Goal: Check status: Check status

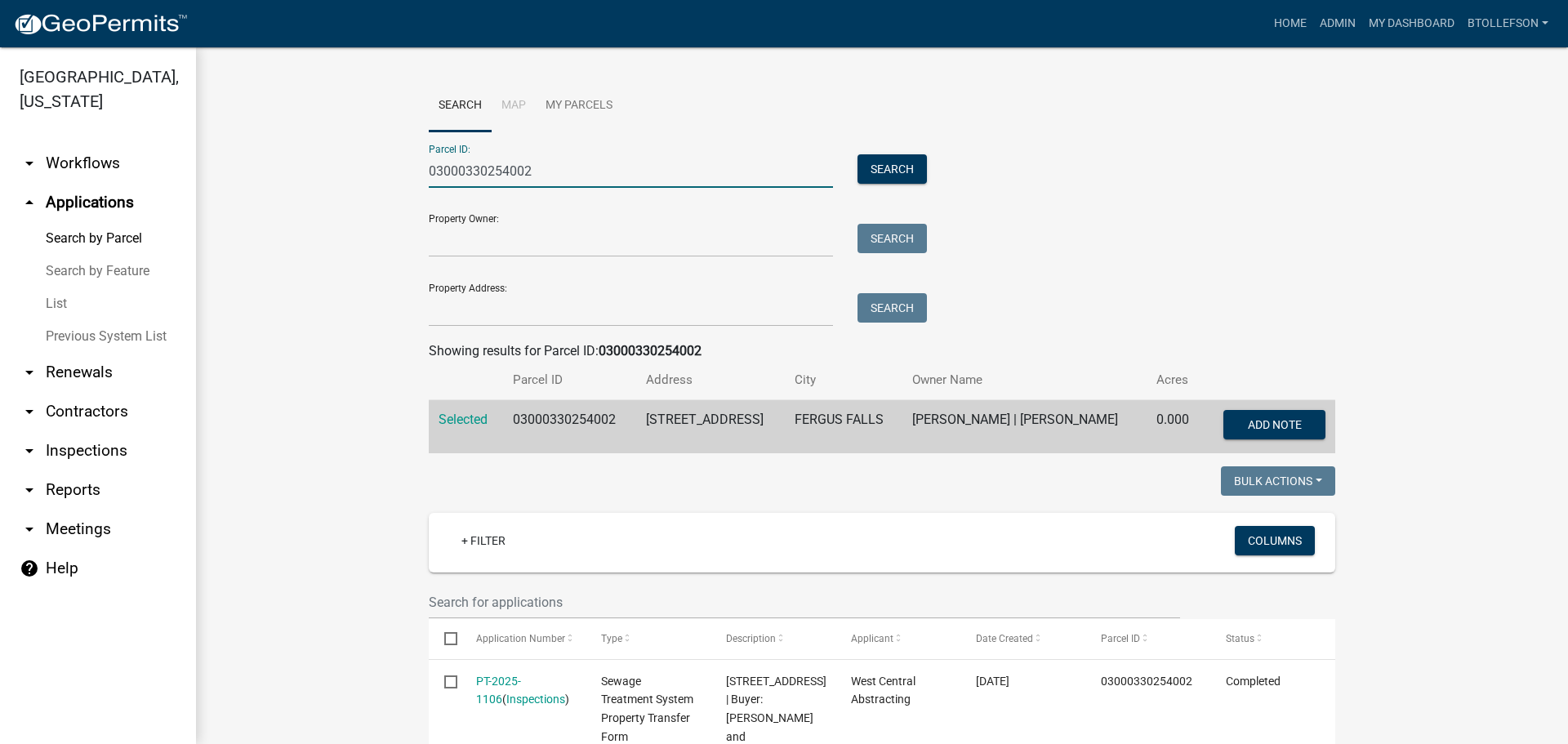
drag, startPoint x: 572, startPoint y: 170, endPoint x: 275, endPoint y: 161, distance: 297.1
paste input "29000250174000"
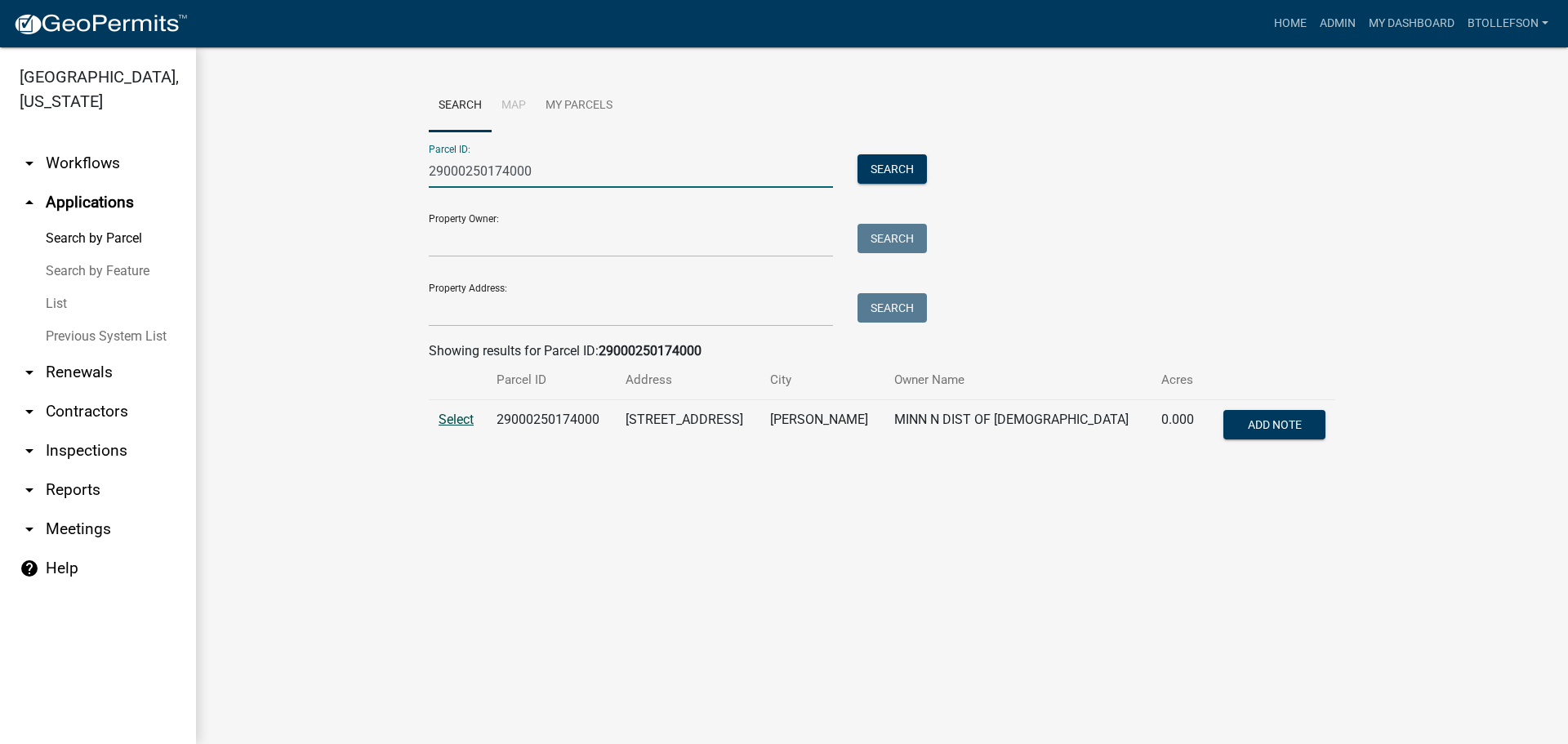
type input "29000250174000"
click at [458, 422] on span "Select" at bounding box center [456, 419] width 35 height 15
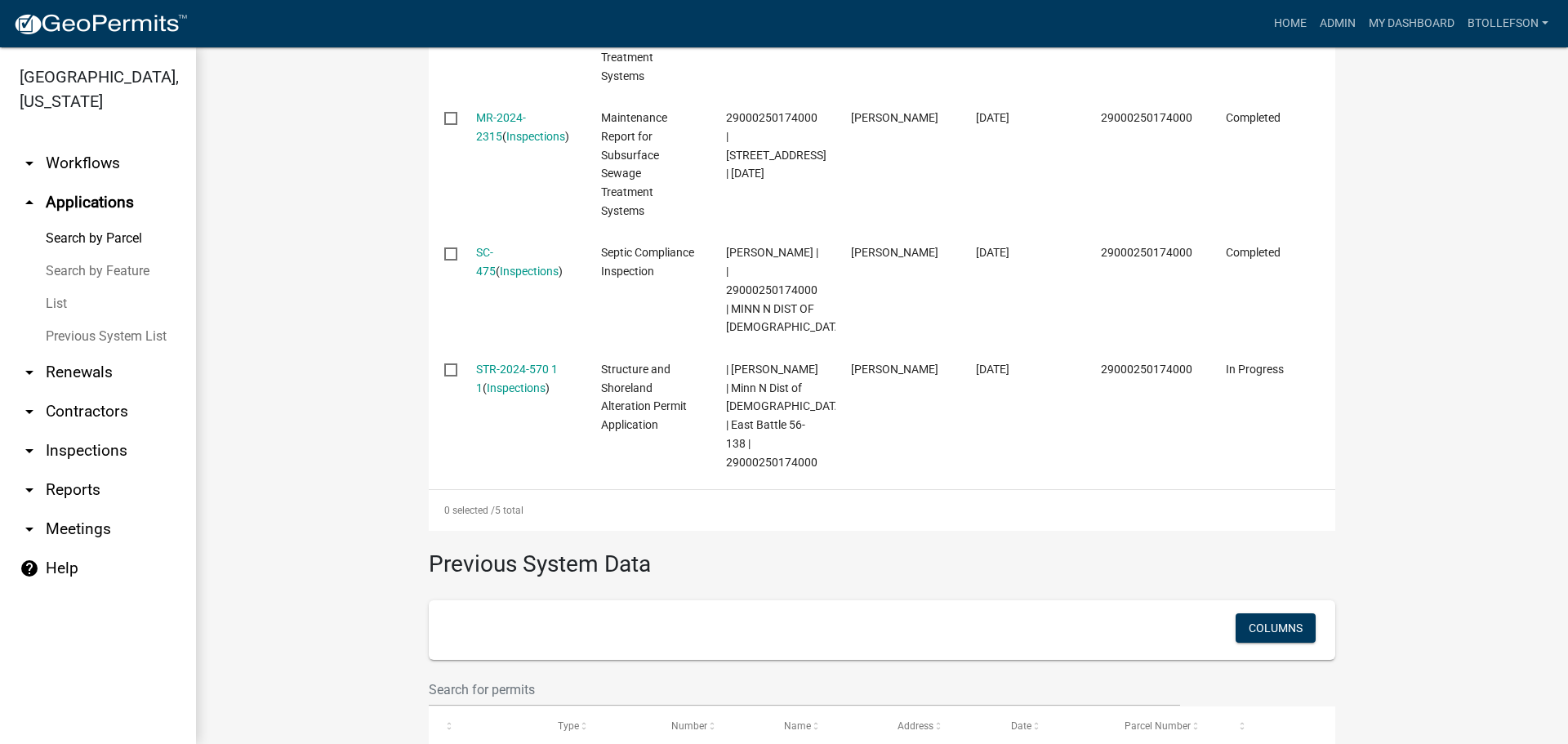
scroll to position [901, 0]
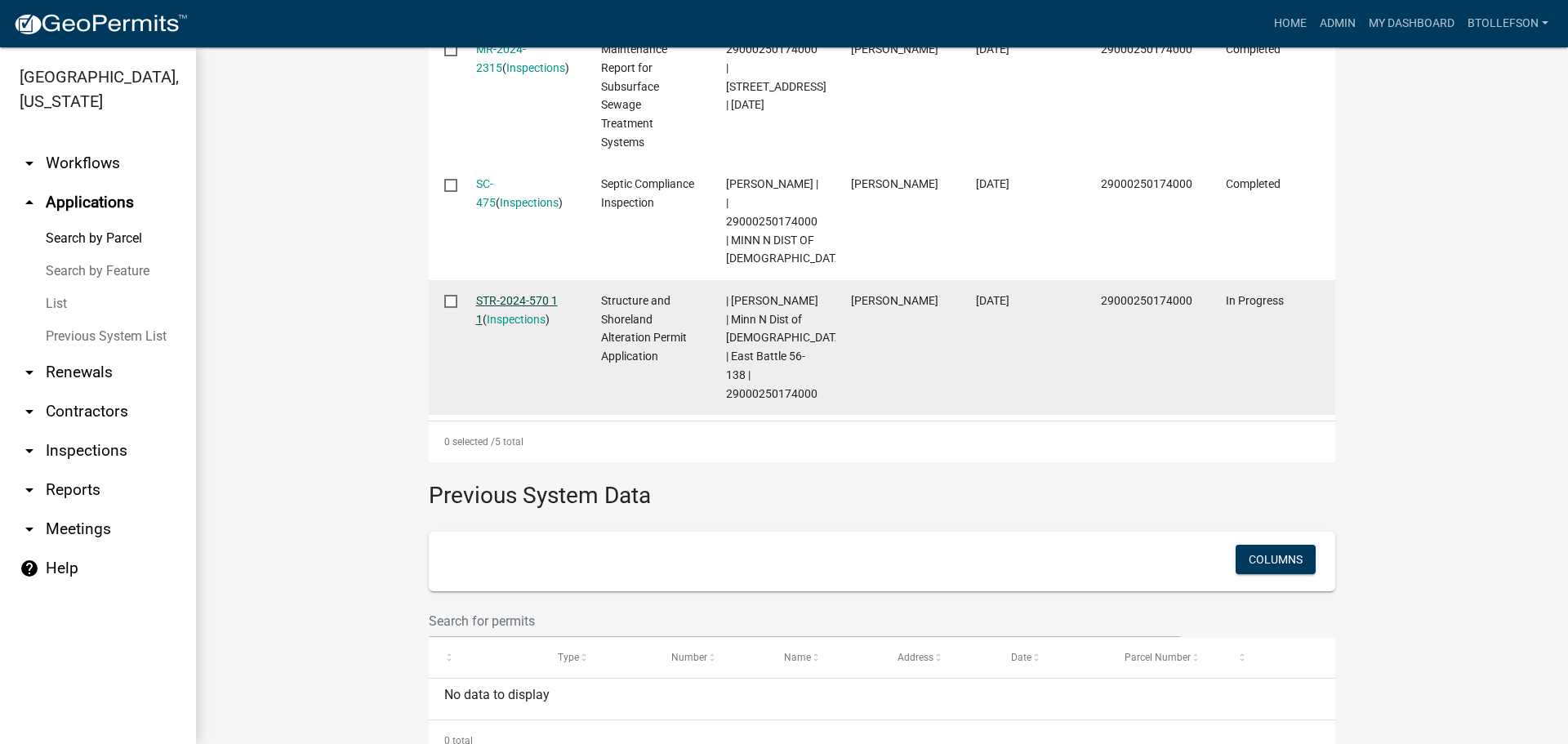
click at [491, 298] on link "STR-2024-570 1 1" at bounding box center [517, 310] width 82 height 32
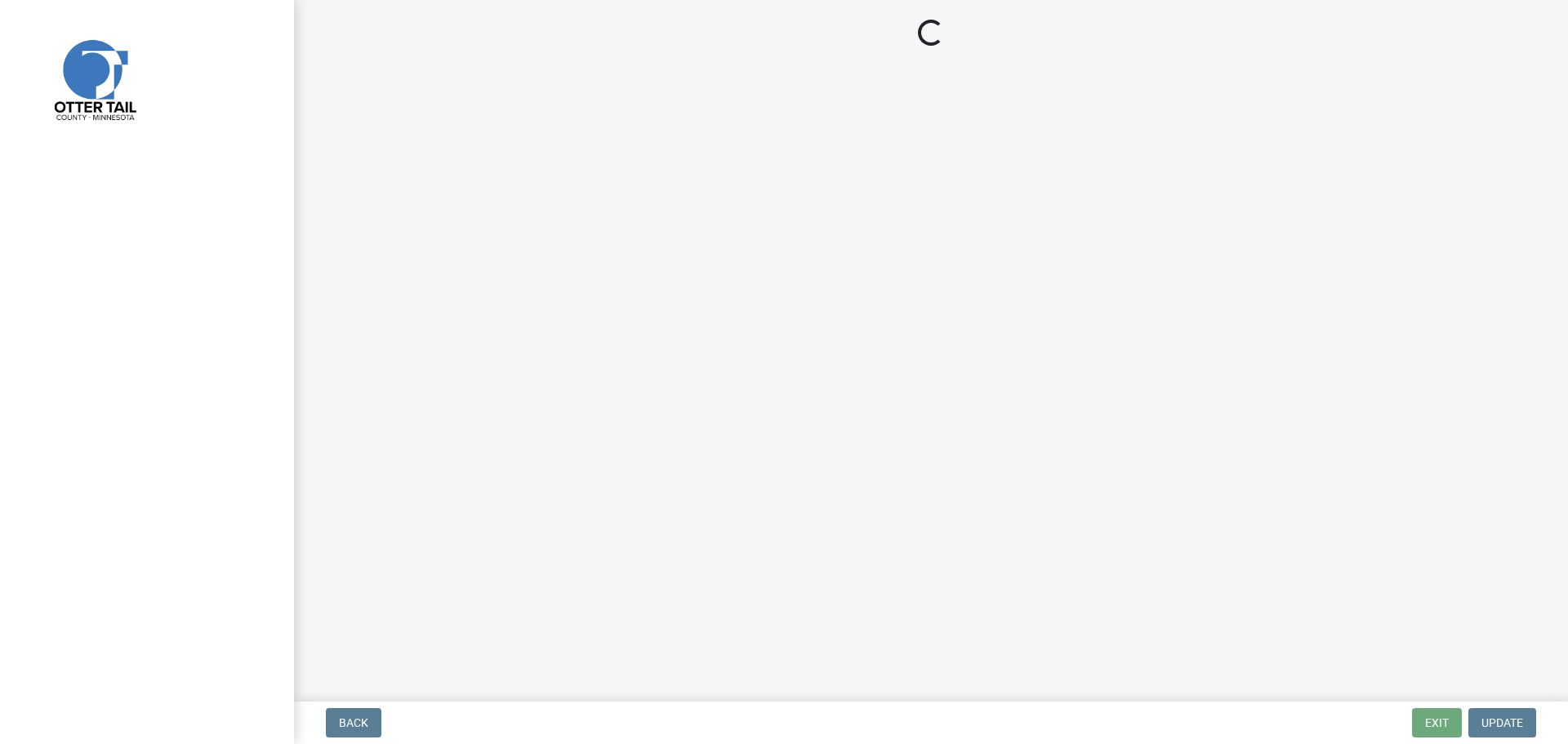
select select "710d5f49-2663-4e73-9718-d0c4e189f5ed"
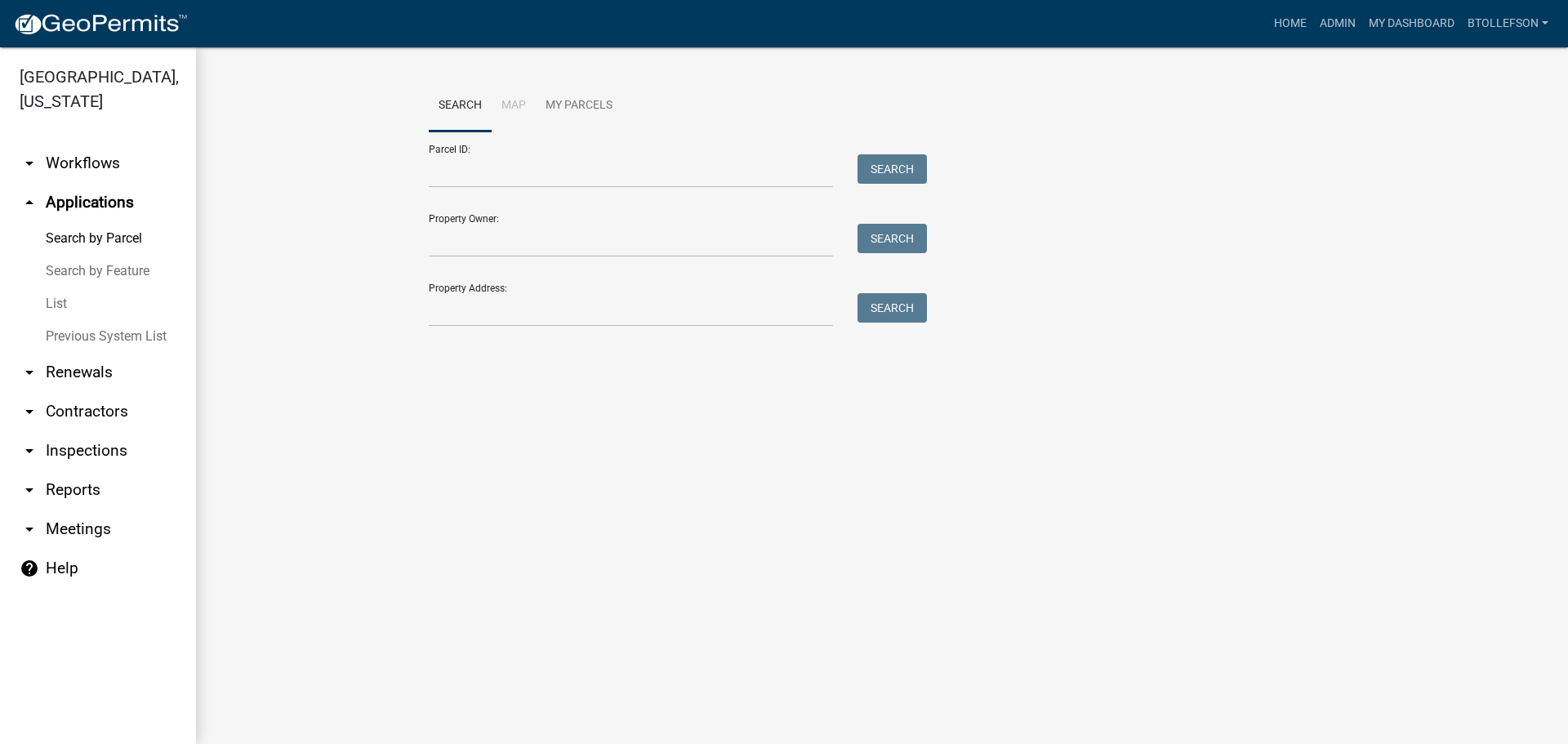
click at [91, 158] on link "arrow_drop_down Workflows" at bounding box center [97, 163] width 196 height 39
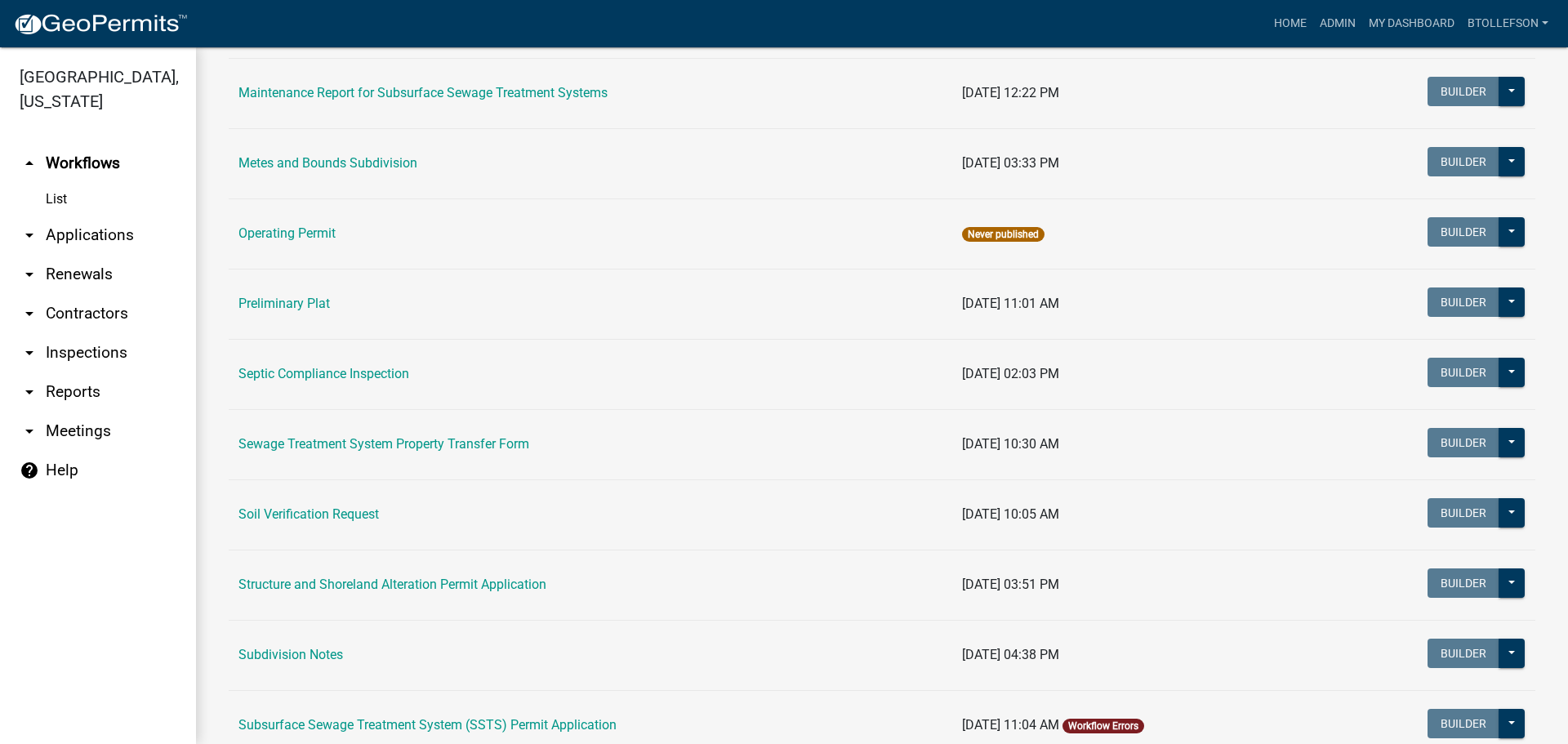
scroll to position [653, 0]
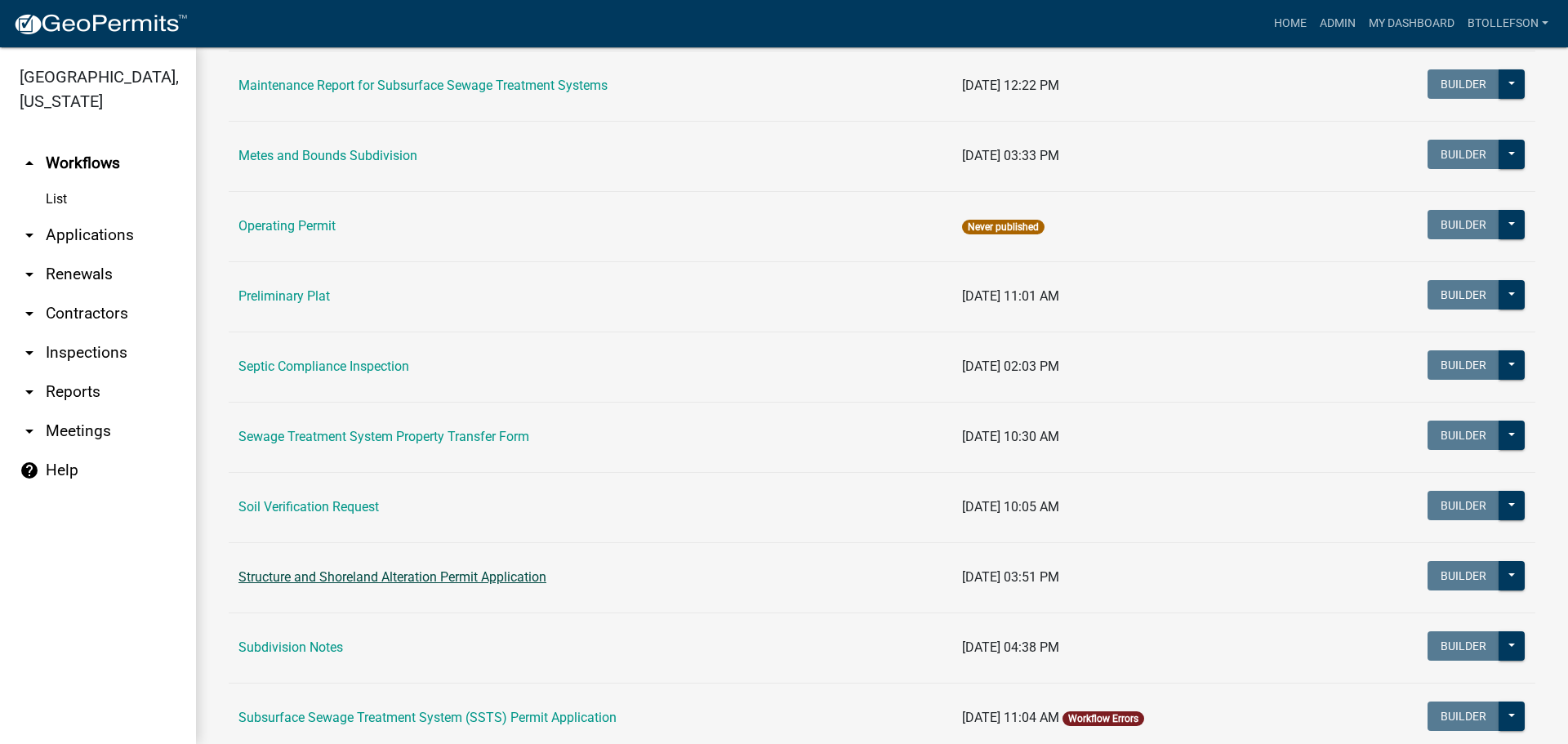
click at [485, 581] on link "Structure and Shoreland Alteration Permit Application" at bounding box center [392, 577] width 308 height 15
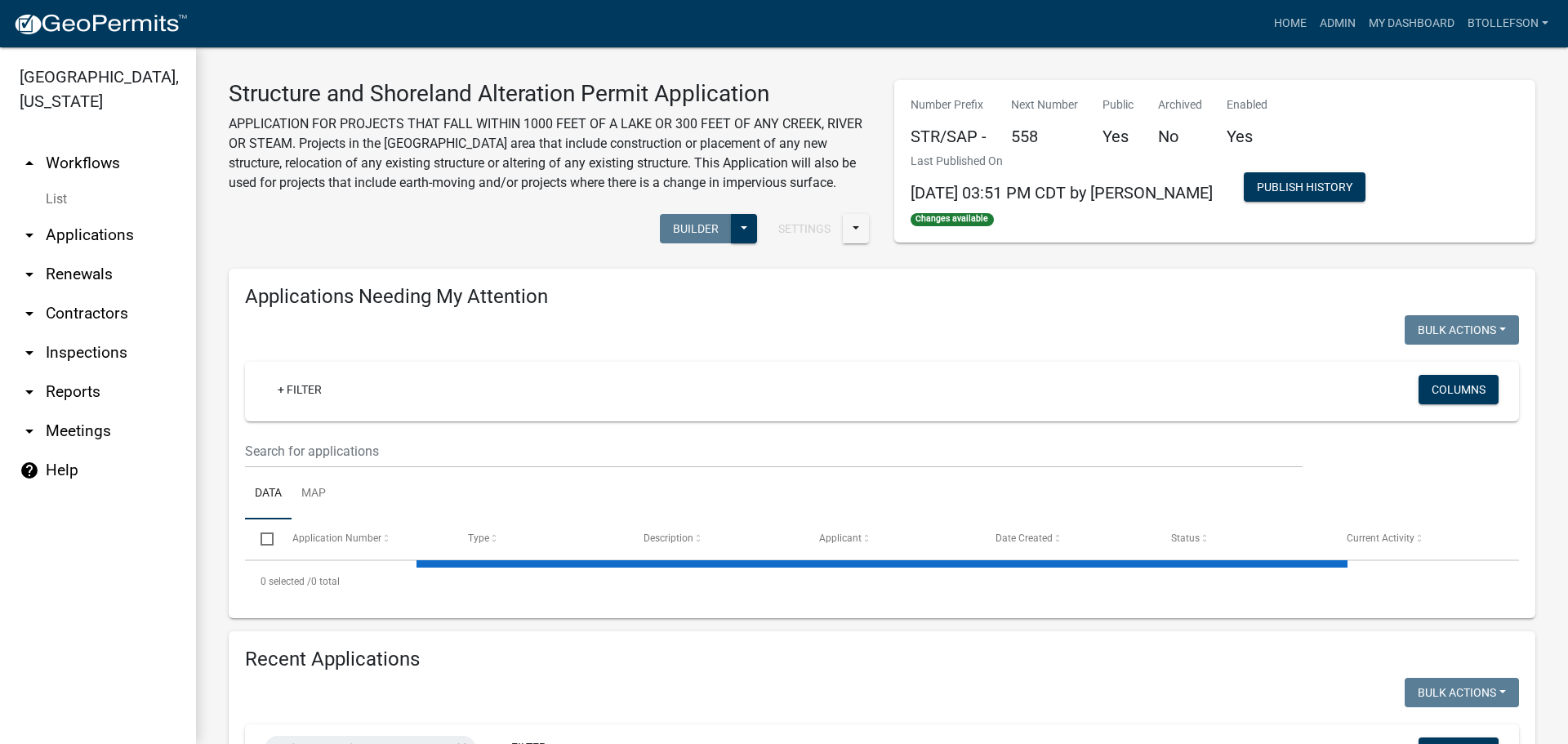
select select "3: 100"
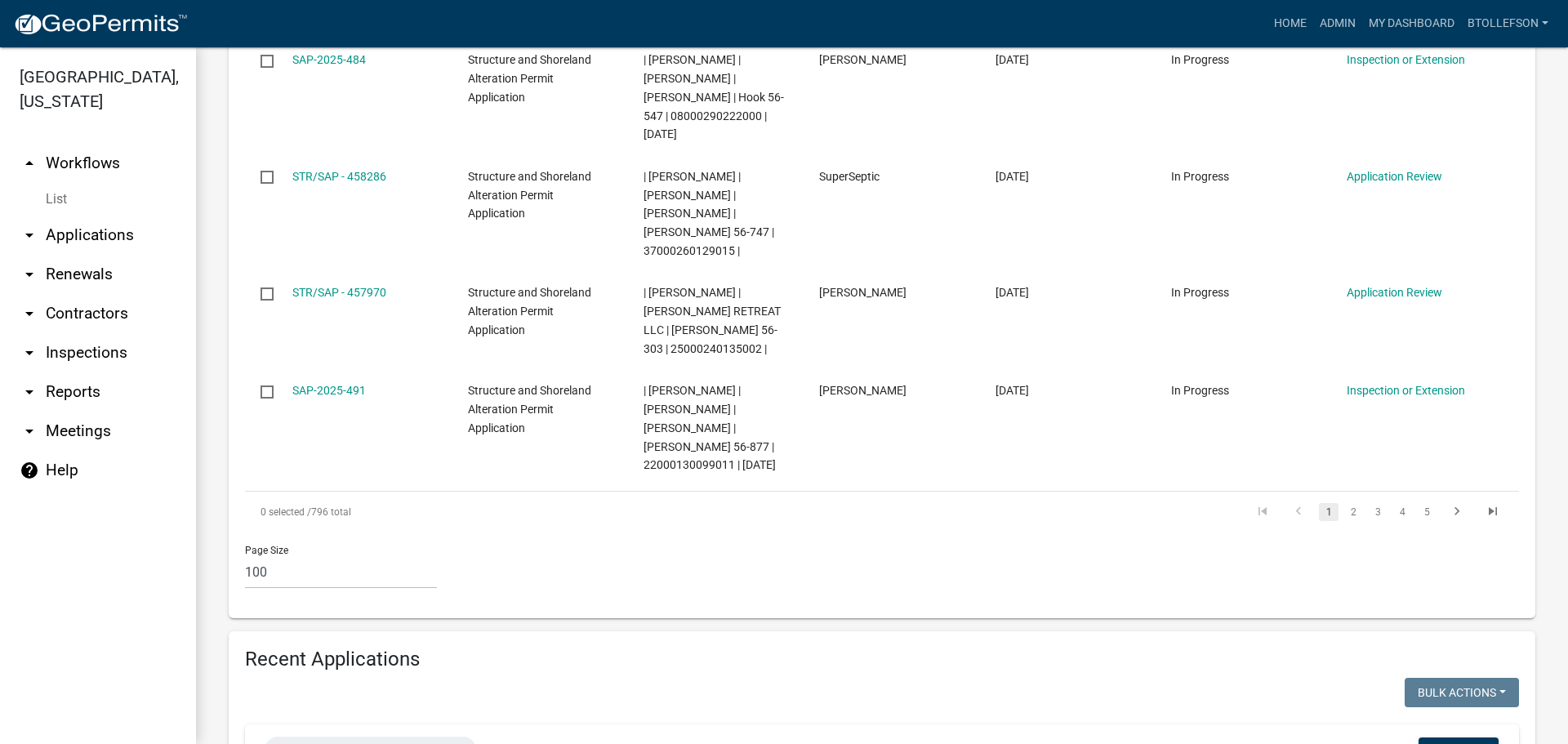
scroll to position [10788, 0]
click at [362, 742] on span "Application Number" at bounding box center [320, 748] width 91 height 12
drag, startPoint x: 369, startPoint y: 439, endPoint x: 323, endPoint y: 440, distance: 46.0
click at [323, 440] on input "2025-274" at bounding box center [377, 438] width 150 height 33
type input "2024-673"
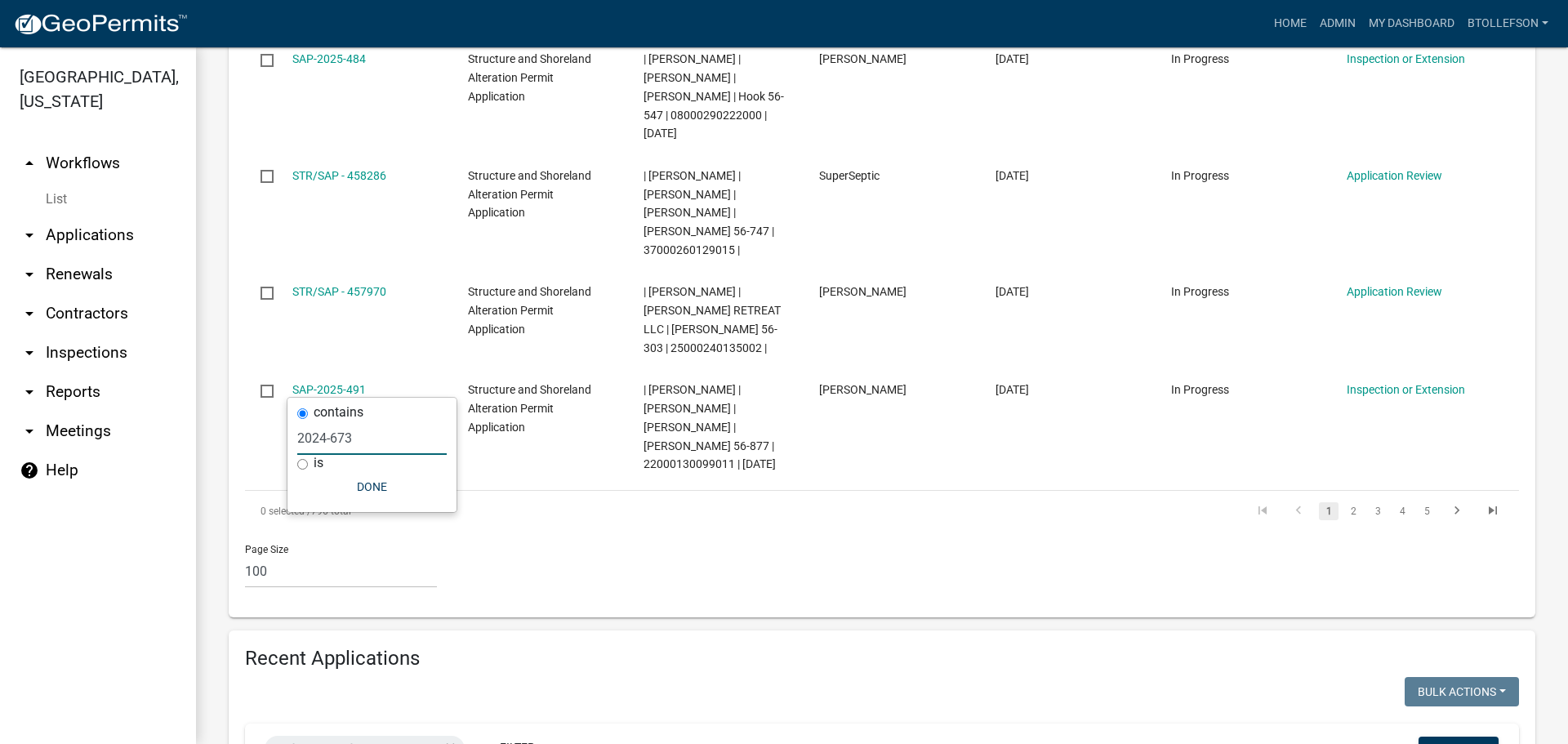
select select "3: 100"
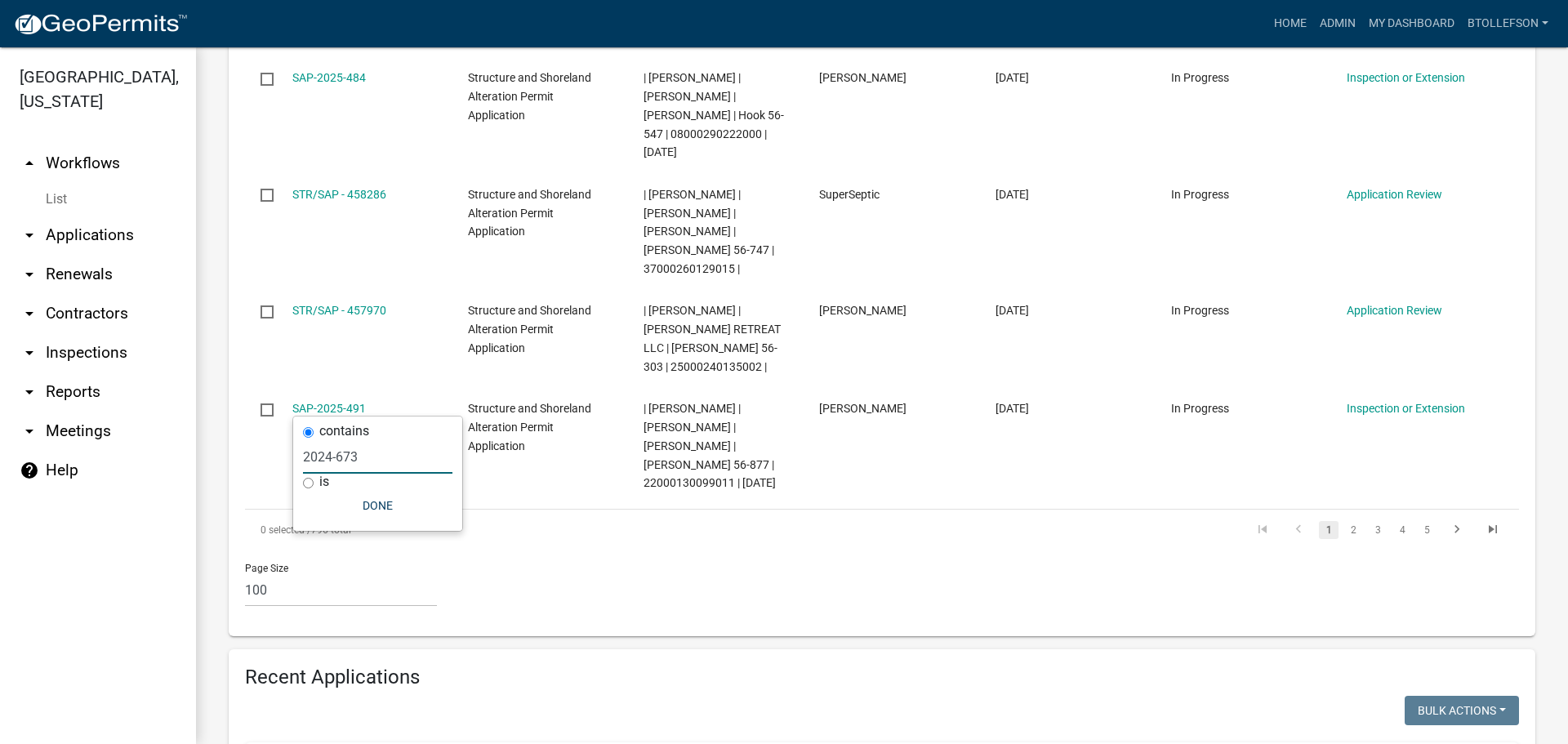
type input "2024-673"
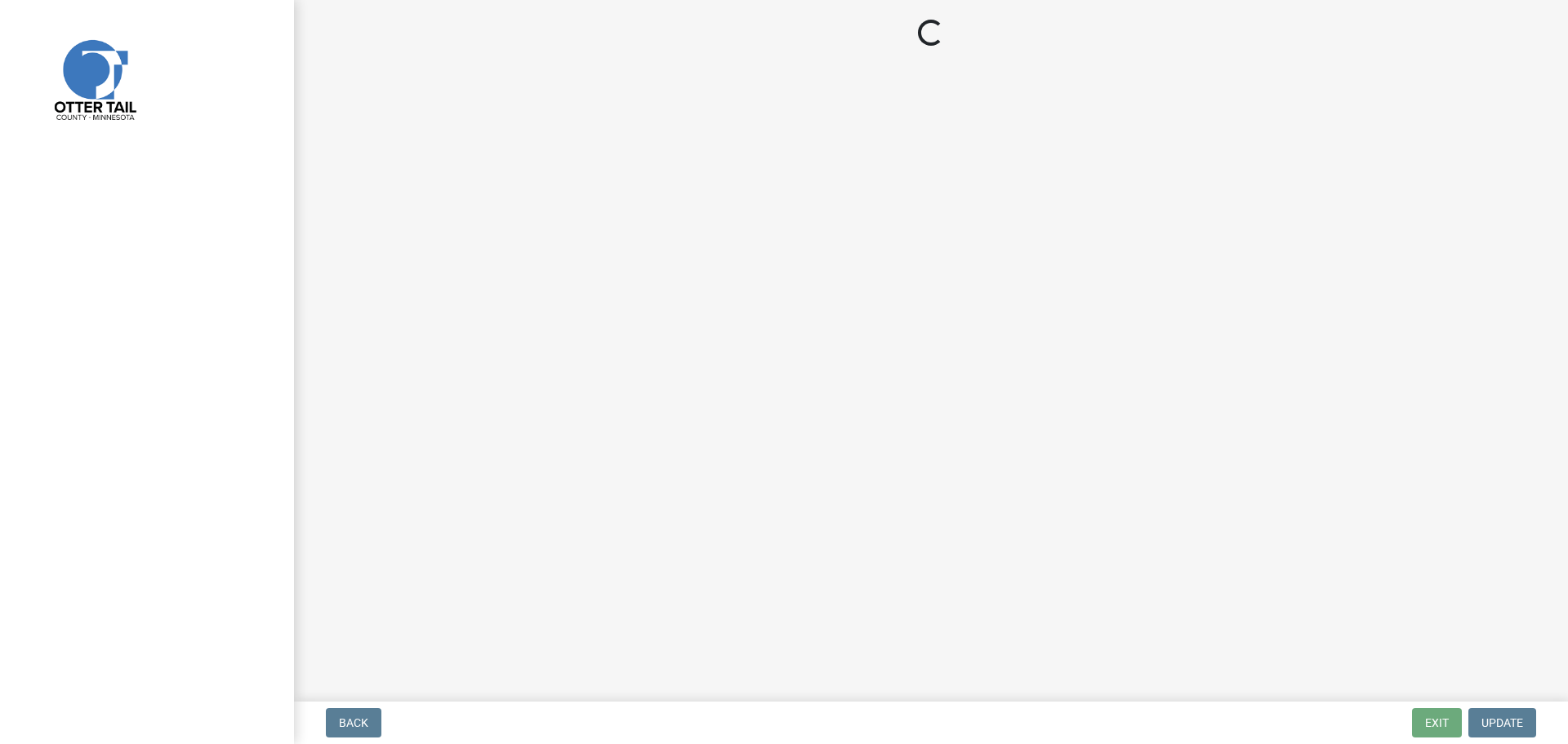
select select "710d5f49-2663-4e73-9718-d0c4e189f5ed"
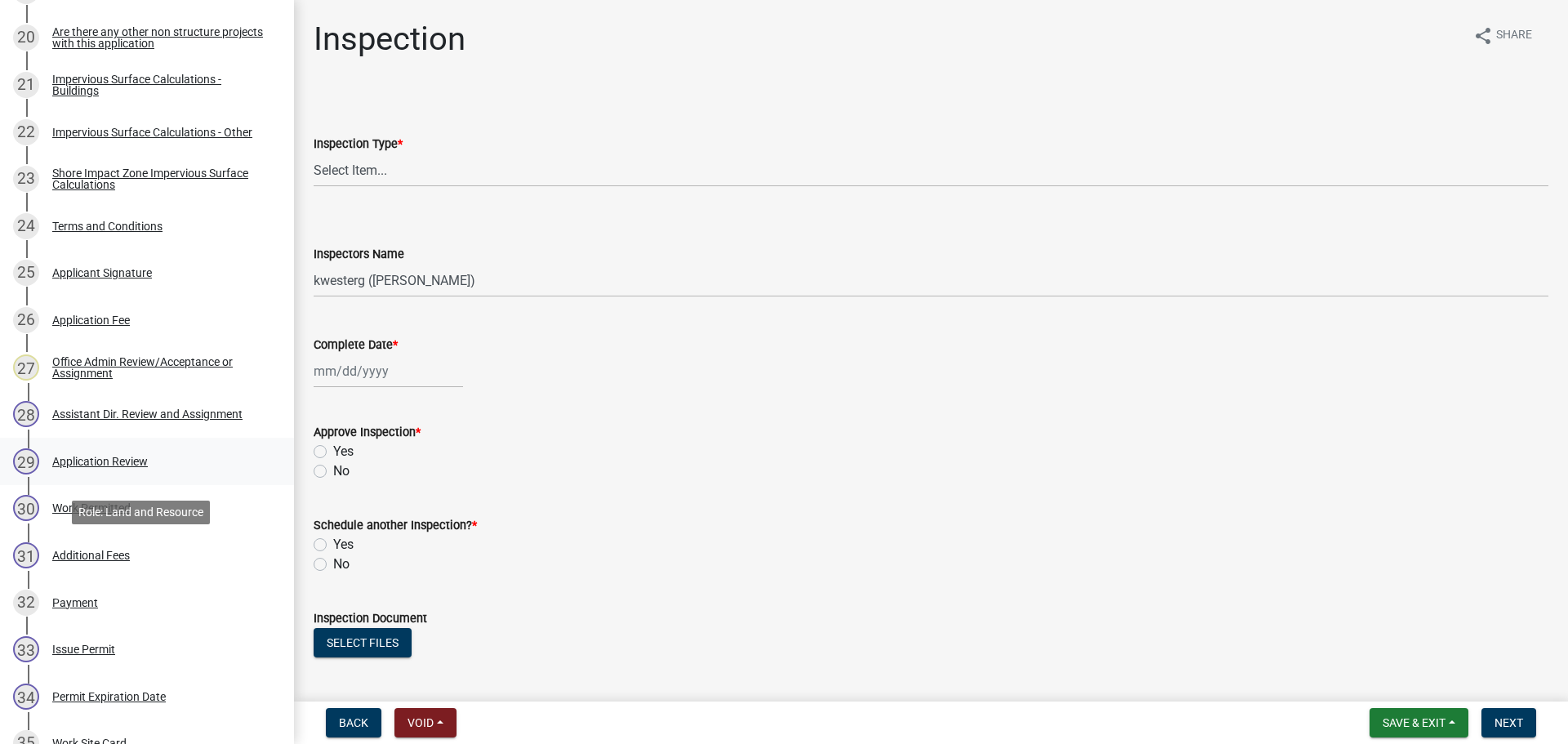
scroll to position [1225, 0]
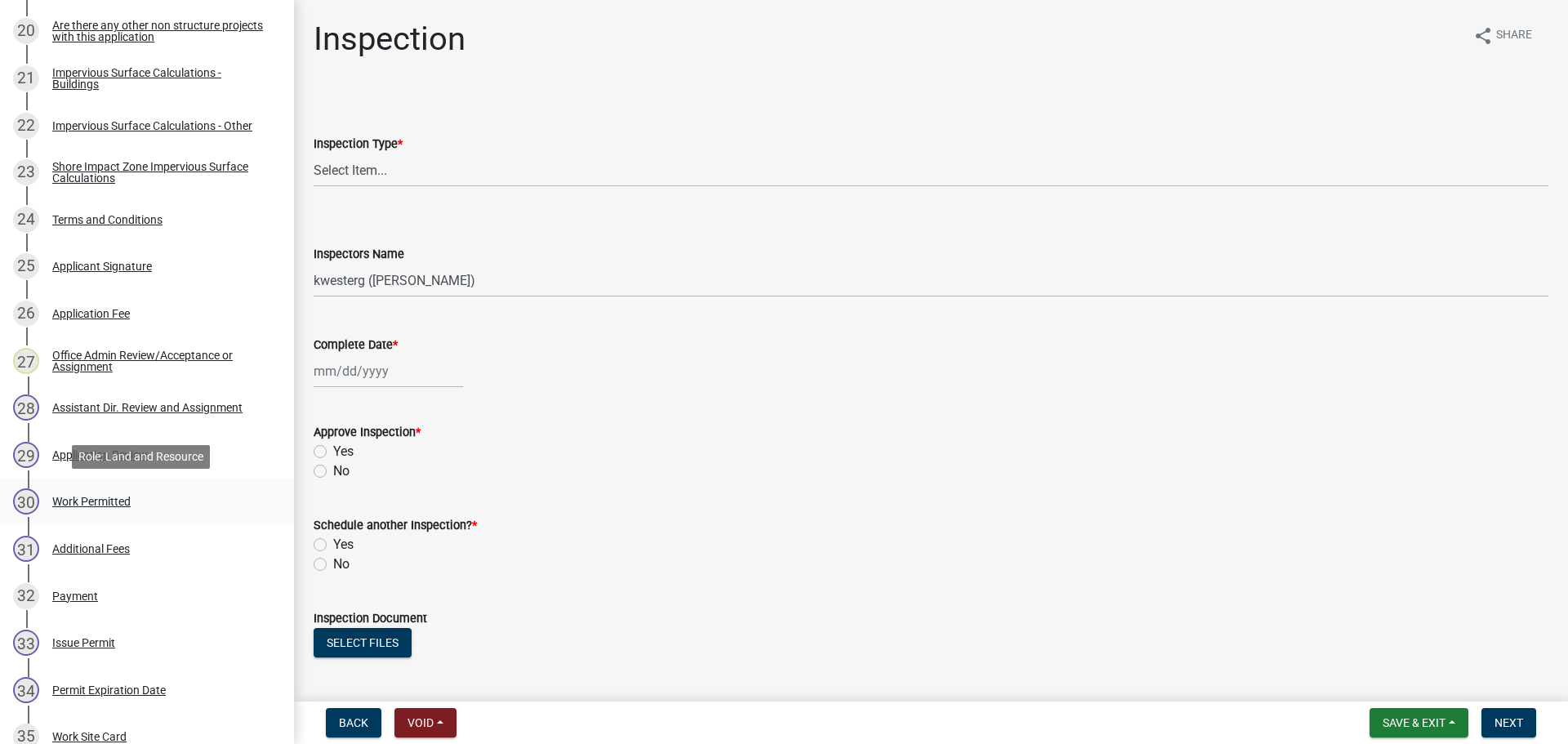
click at [95, 502] on div "Work Permitted" at bounding box center [91, 501] width 79 height 11
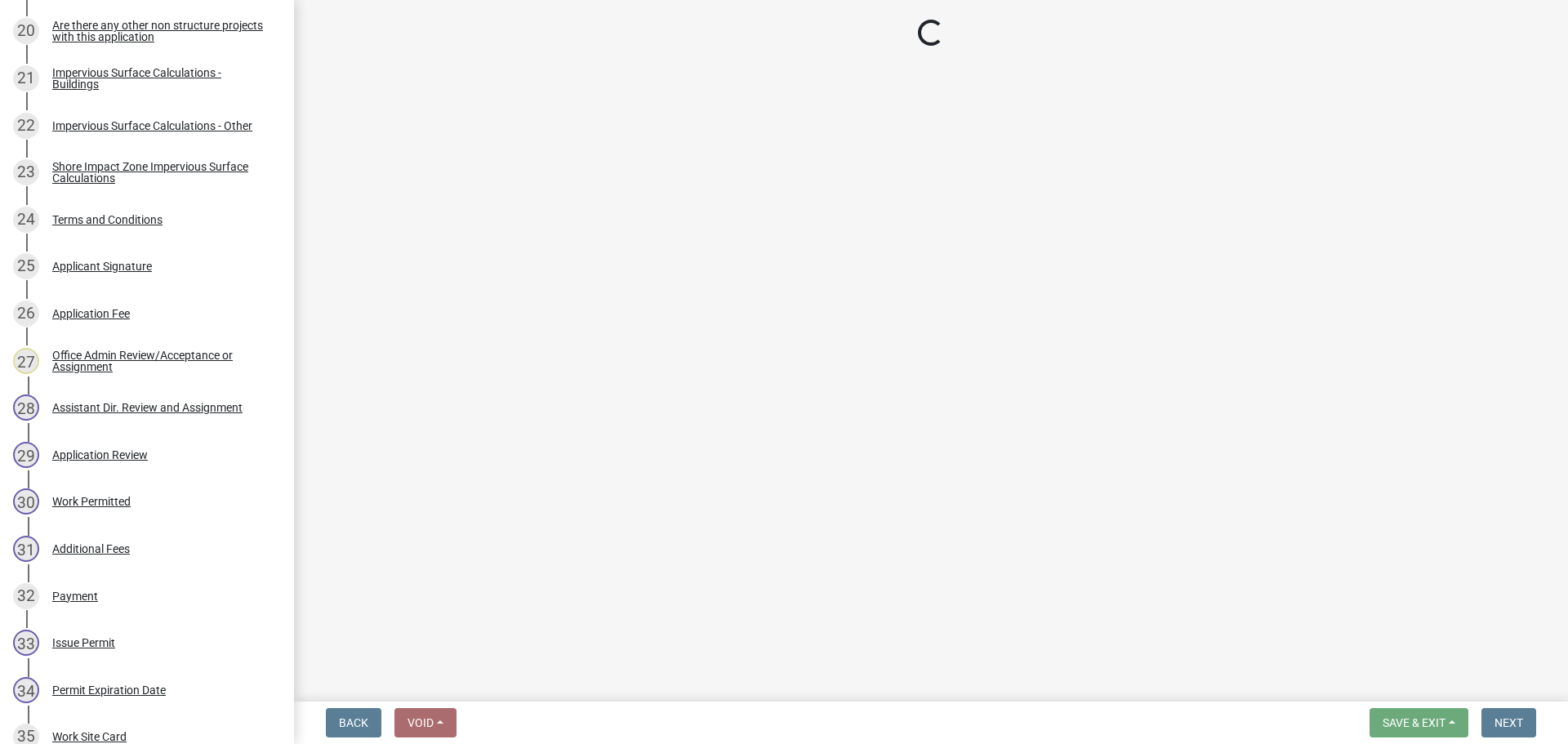
select select "1bc1e483-05bd-4456-8d1d-1de62b367160"
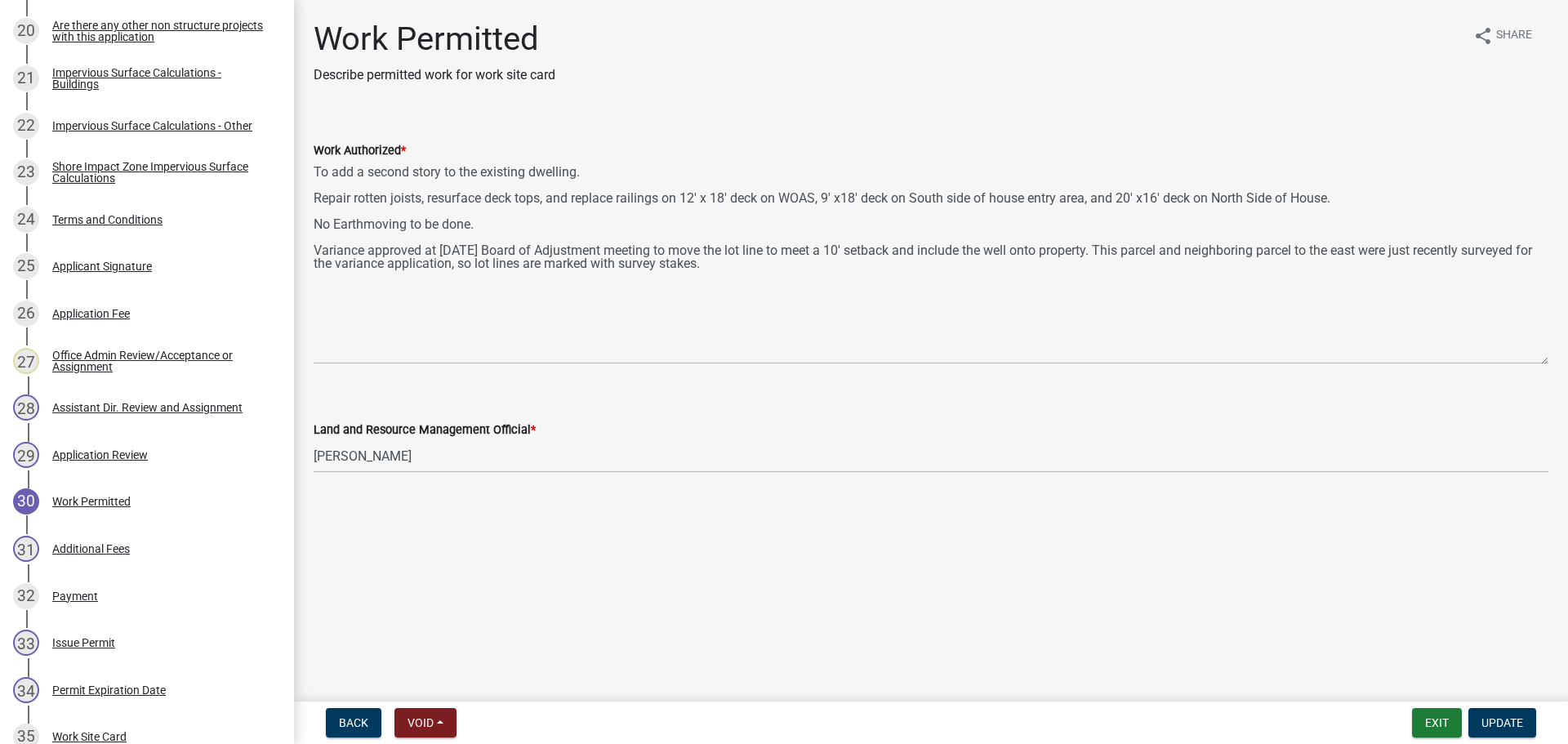
drag, startPoint x: 1547, startPoint y: 233, endPoint x: 1559, endPoint y: 361, distance: 128.6
click at [1559, 361] on div "Work Authorized * To add a second story to the existing dwelling. Repair rotten…" at bounding box center [930, 241] width 1259 height 246
